Goal: Check status: Check status

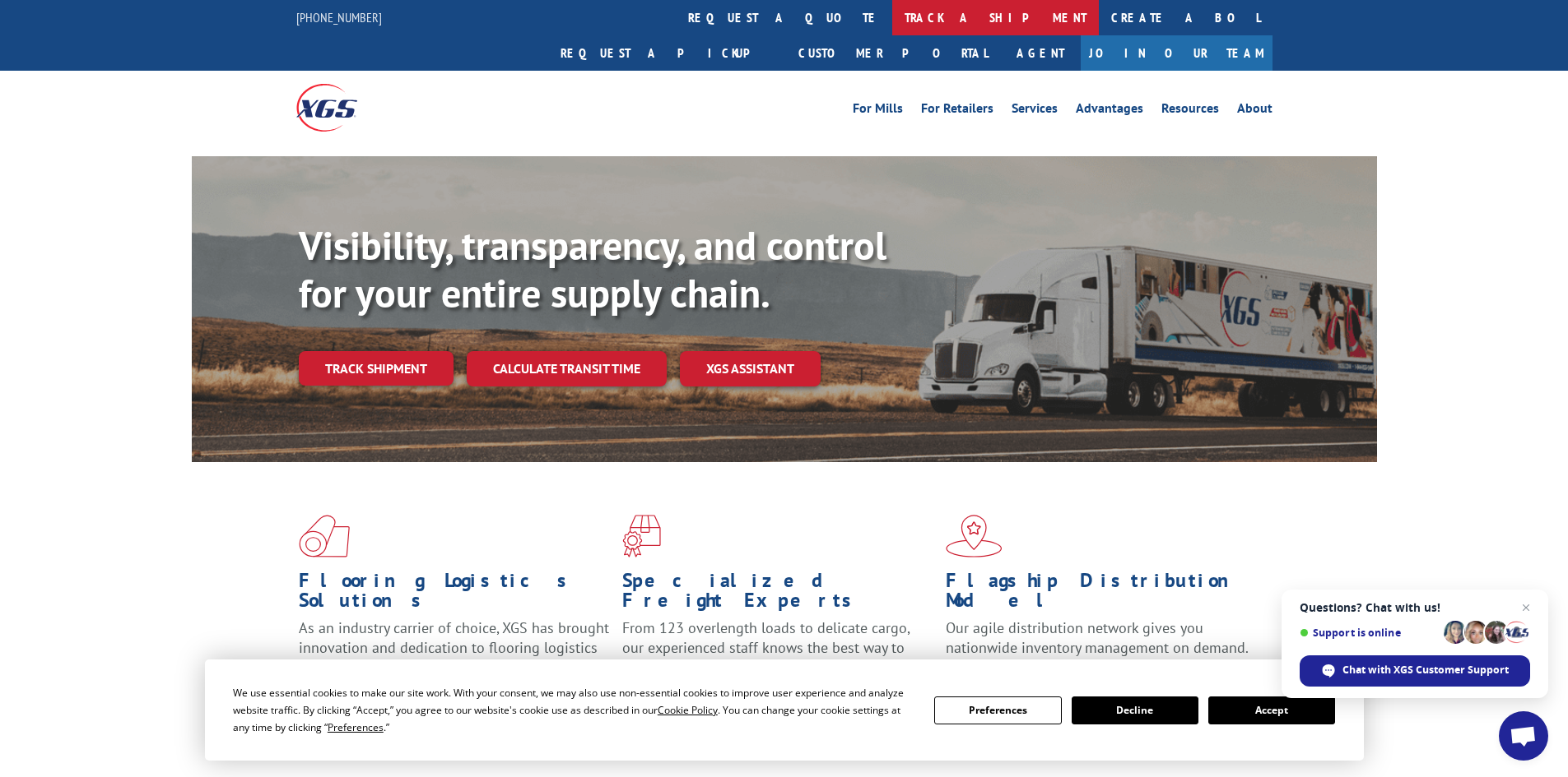
click at [892, 12] on link "track a shipment" at bounding box center [995, 17] width 207 height 36
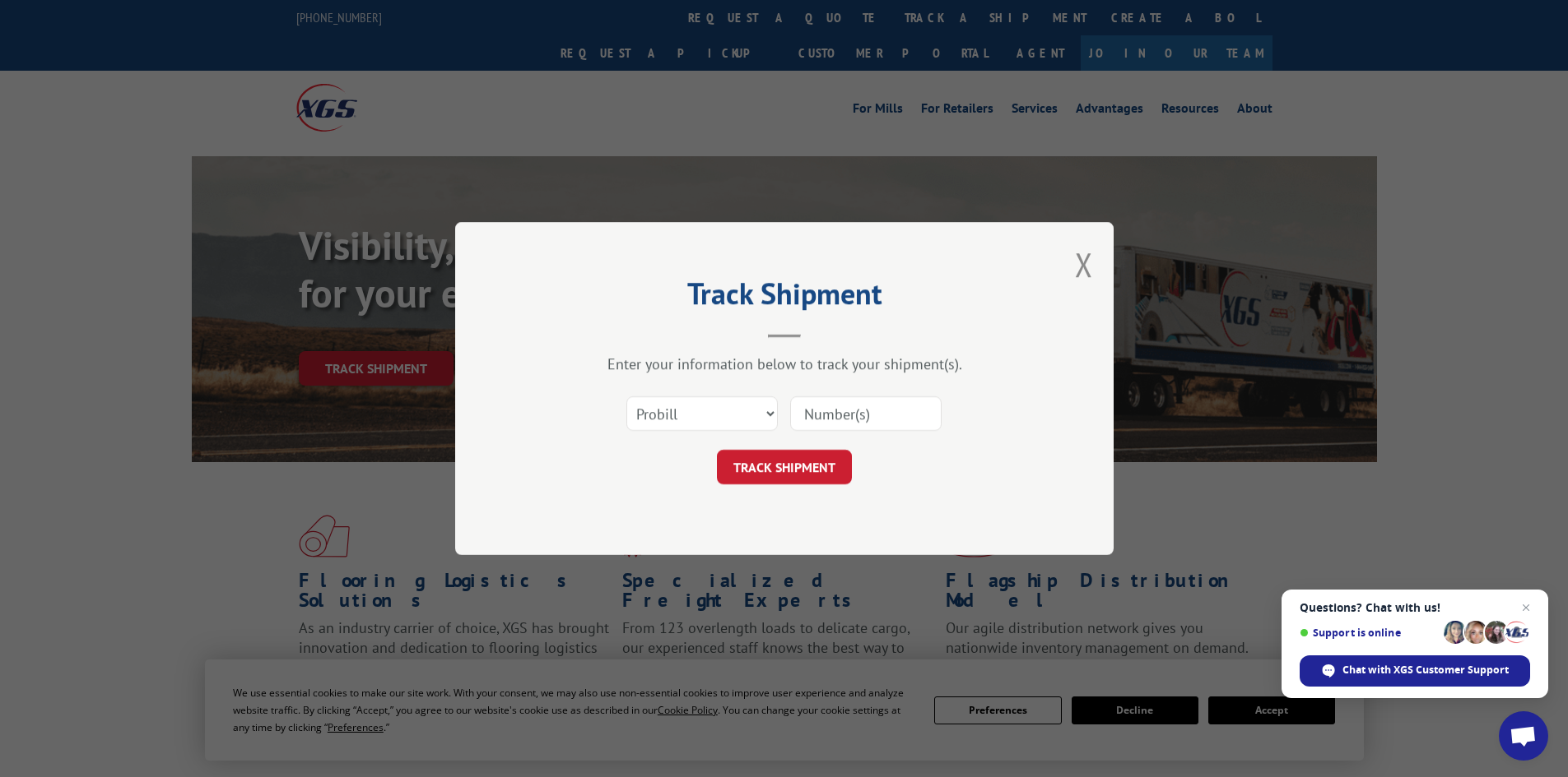
paste input "17472169"
type input "17472169"
click at [771, 474] on button "TRACK SHIPMENT" at bounding box center [784, 467] width 135 height 35
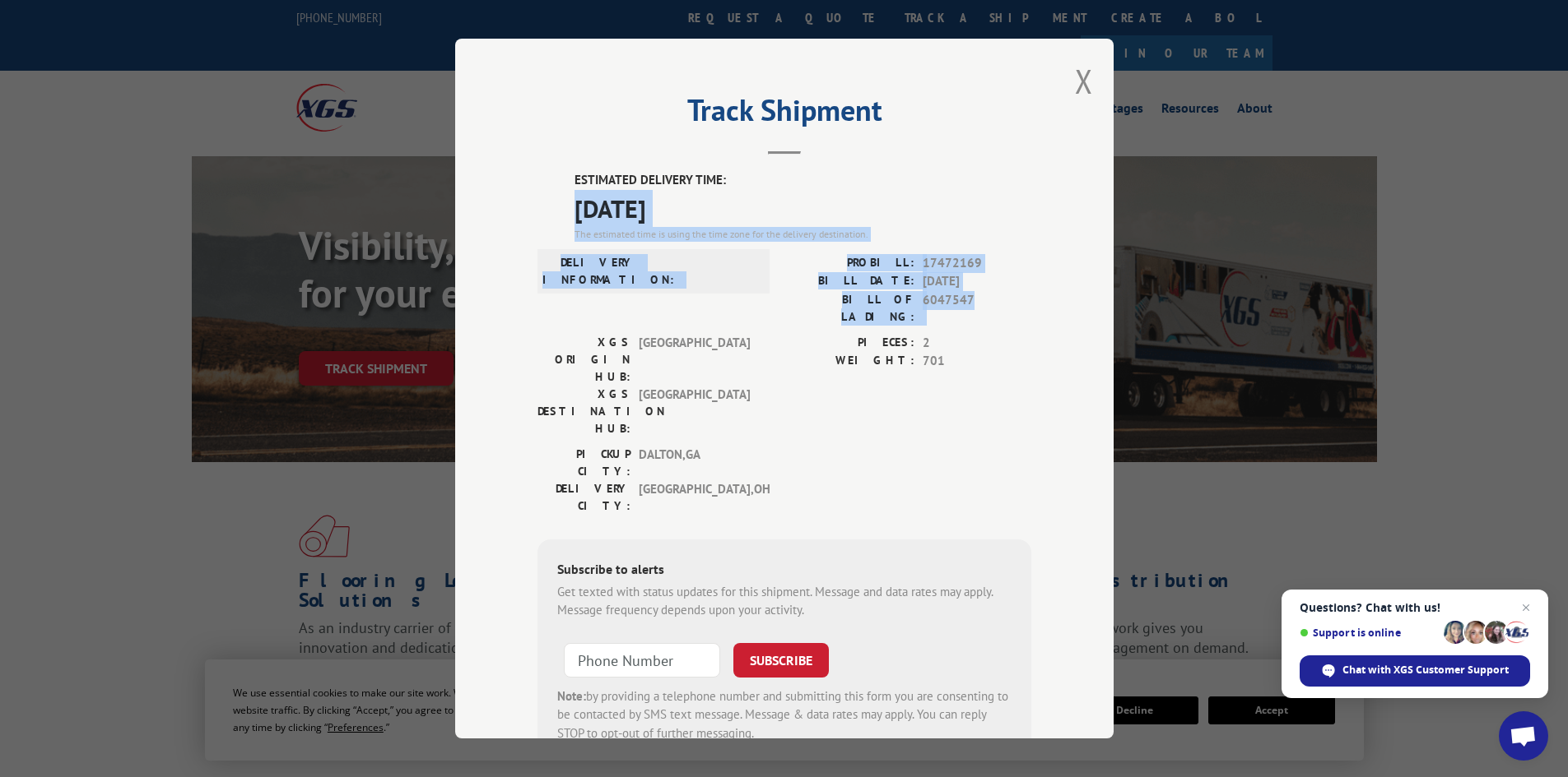
drag, startPoint x: 571, startPoint y: 208, endPoint x: 976, endPoint y: 301, distance: 415.5
click at [976, 301] on div "ESTIMATED DELIVERY TIME: [DATE] The estimated time is using the time zone for t…" at bounding box center [784, 466] width 493 height 591
copy div "[DATE] The estimated time is using the time zone for the delivery destination. …"
